Goal: Task Accomplishment & Management: Use online tool/utility

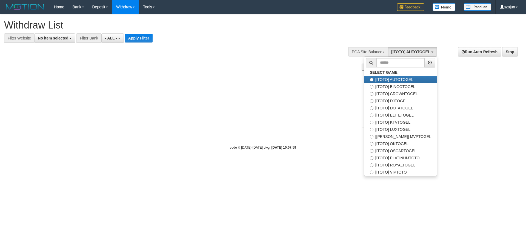
select select
click at [399, 99] on label "[ITOTO] DJTOGEL" at bounding box center [400, 100] width 72 height 7
select select "***"
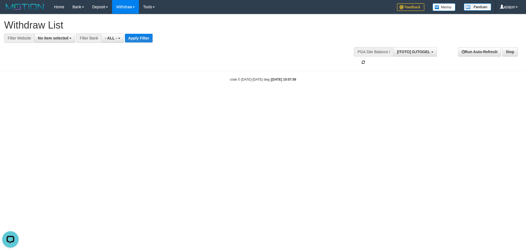
scroll to position [19, 0]
click at [281, 96] on html "Toggle navigation Home Bank Account List Load By Website Group [ITOTO] AUTOTOGE…" at bounding box center [263, 48] width 526 height 96
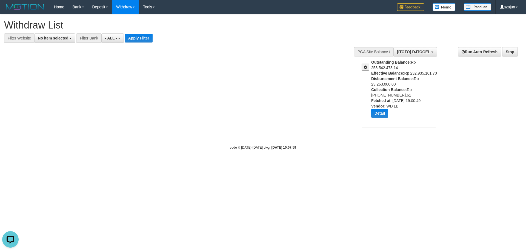
click at [364, 68] on span at bounding box center [365, 67] width 3 height 4
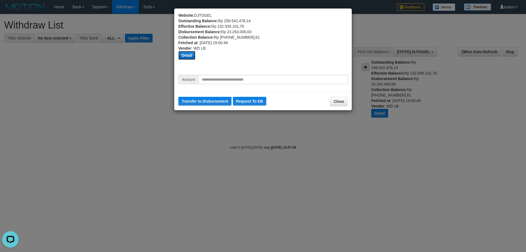
click at [186, 57] on button "Detail" at bounding box center [186, 55] width 17 height 9
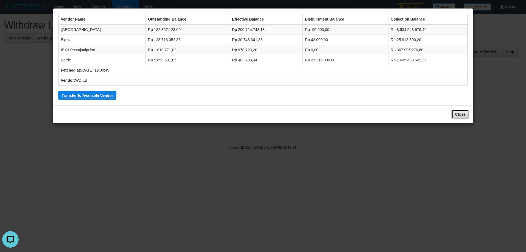
click at [458, 113] on button "Close" at bounding box center [460, 114] width 18 height 9
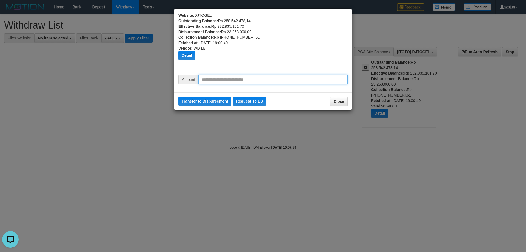
drag, startPoint x: 238, startPoint y: 79, endPoint x: 231, endPoint y: 83, distance: 8.4
click at [238, 79] on input "text" at bounding box center [272, 79] width 149 height 9
type input "********"
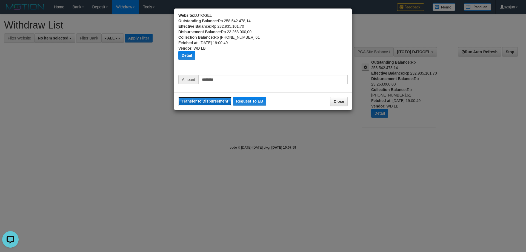
click at [210, 102] on button "Transfer to Disbursement" at bounding box center [204, 101] width 53 height 9
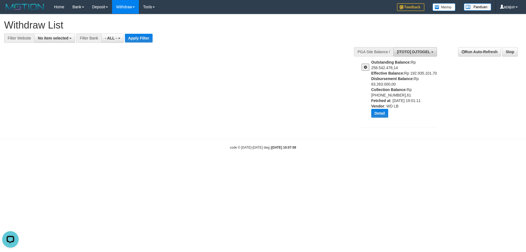
click at [425, 52] on span "[ITOTO] DJTOGEL" at bounding box center [413, 52] width 33 height 4
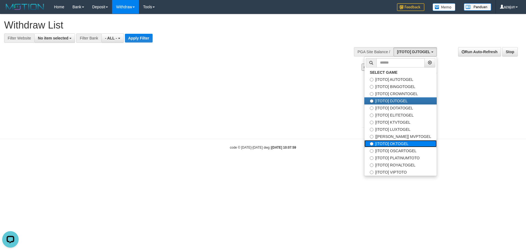
click at [401, 141] on label "[ITOTO] OKTOGEL" at bounding box center [400, 143] width 72 height 7
select select "***"
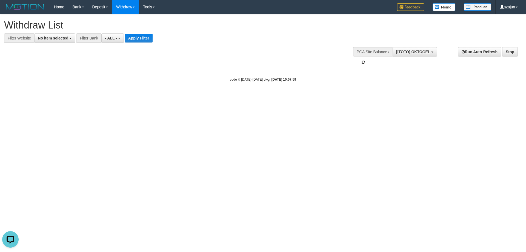
click at [344, 96] on html "Toggle navigation Home Bank Account List Load By Website Group [ITOTO] AUTOTOGE…" at bounding box center [263, 48] width 526 height 96
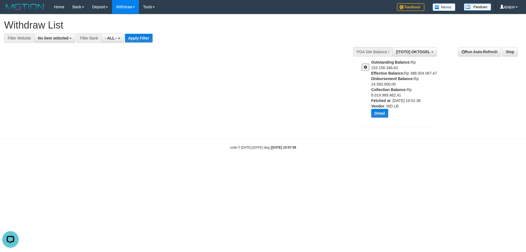
click at [367, 66] on button at bounding box center [365, 67] width 8 height 7
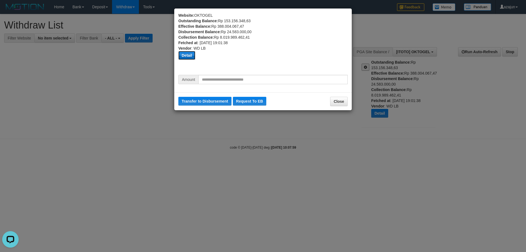
click at [191, 57] on button "Detail" at bounding box center [186, 55] width 17 height 9
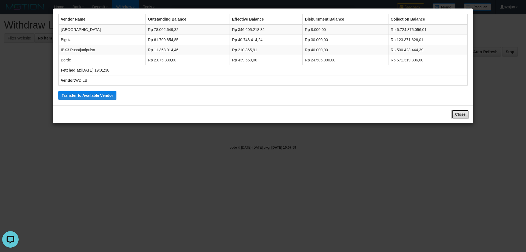
click at [456, 116] on button "Close" at bounding box center [460, 114] width 18 height 9
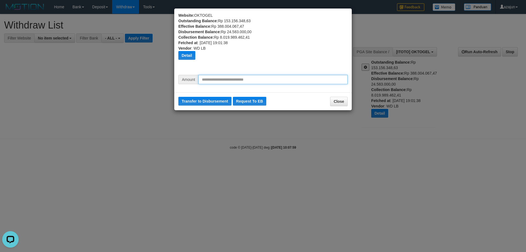
click at [228, 78] on input "text" at bounding box center [272, 79] width 149 height 9
type input "********"
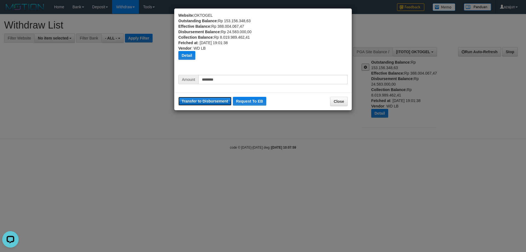
click at [215, 99] on button "Transfer to Disbursement" at bounding box center [204, 101] width 53 height 9
